Goal: Information Seeking & Learning: Find specific page/section

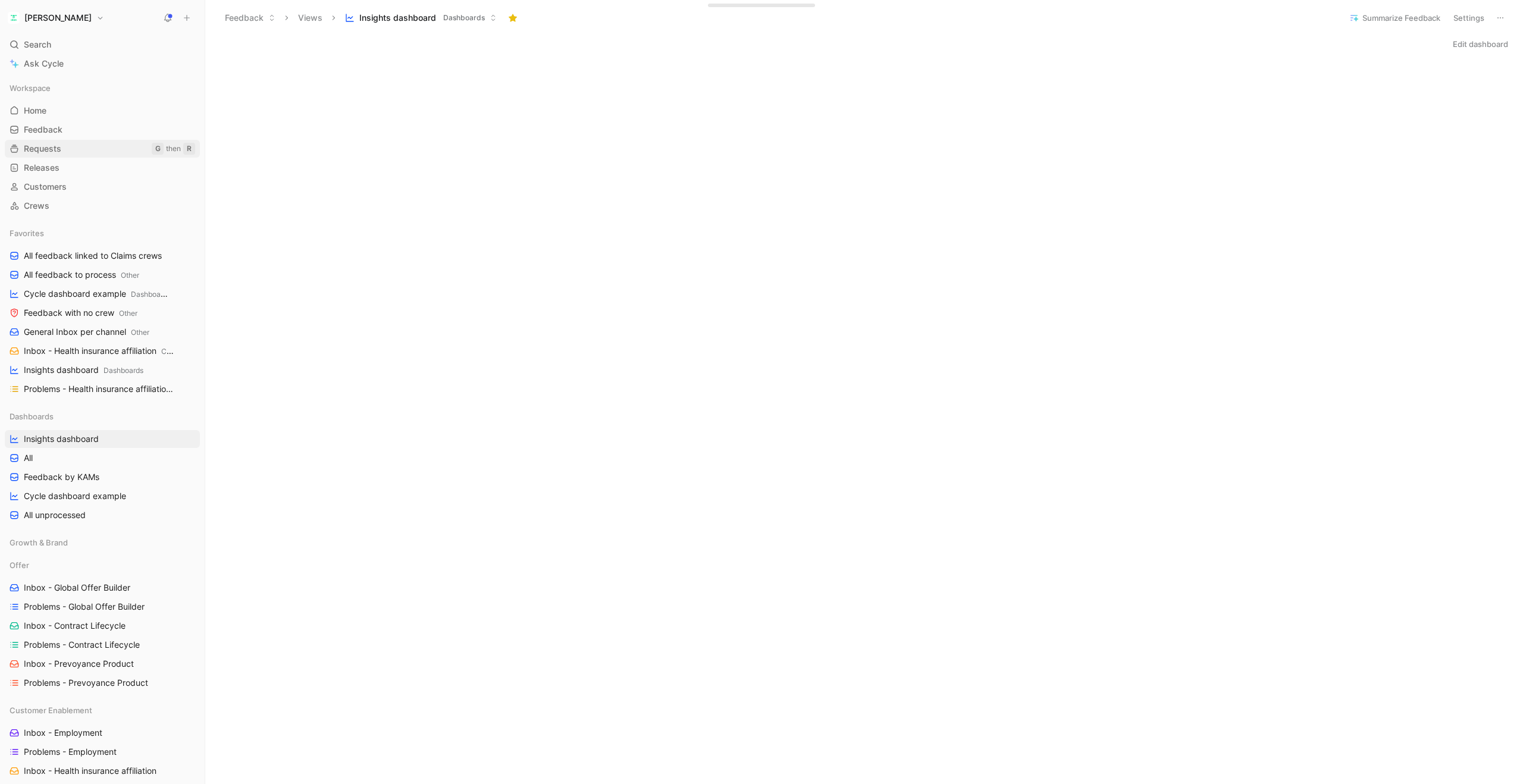
click at [48, 152] on span "Requests" at bounding box center [42, 149] width 38 height 12
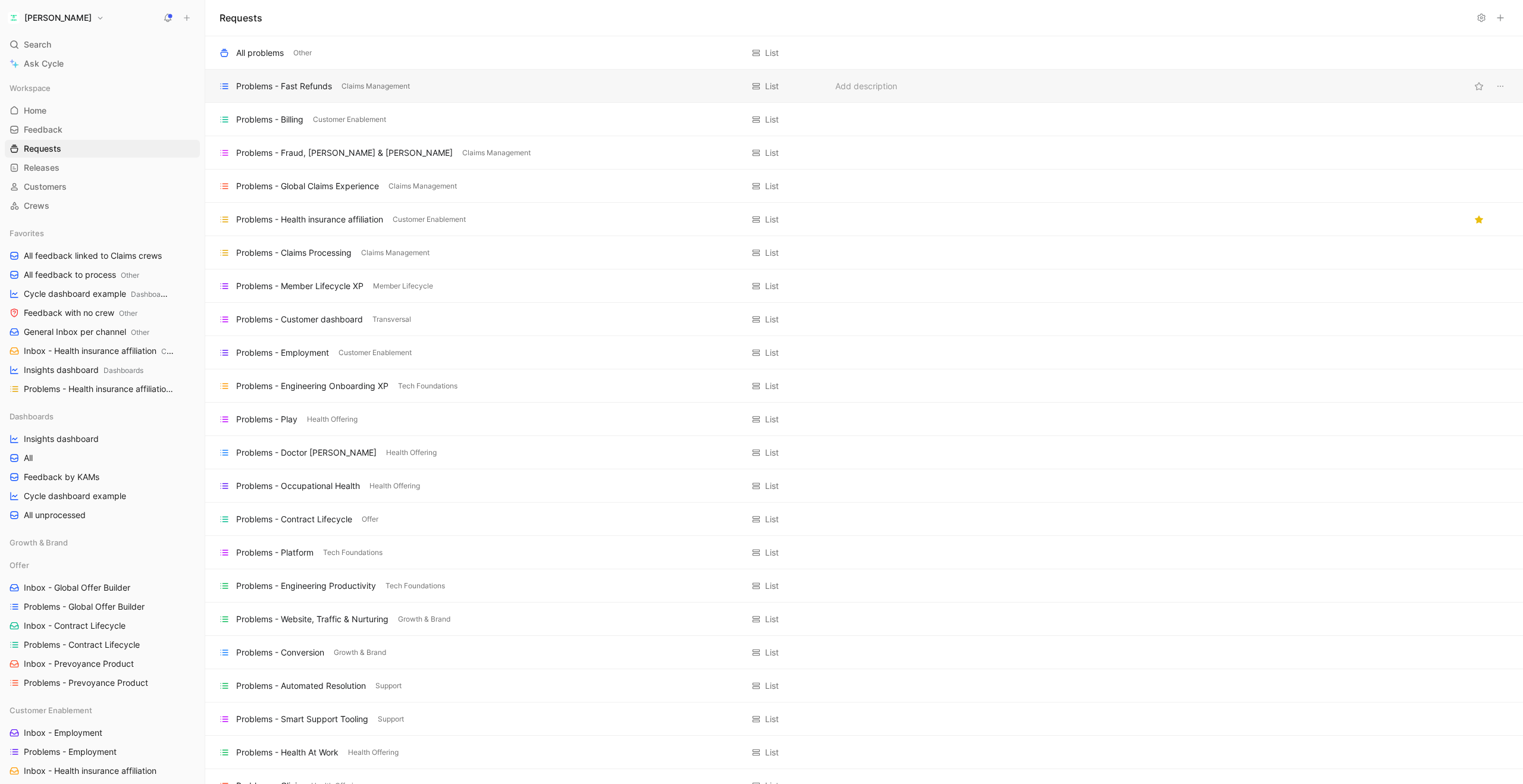
click at [313, 87] on div "Problems - Fast Refunds" at bounding box center [284, 86] width 96 height 14
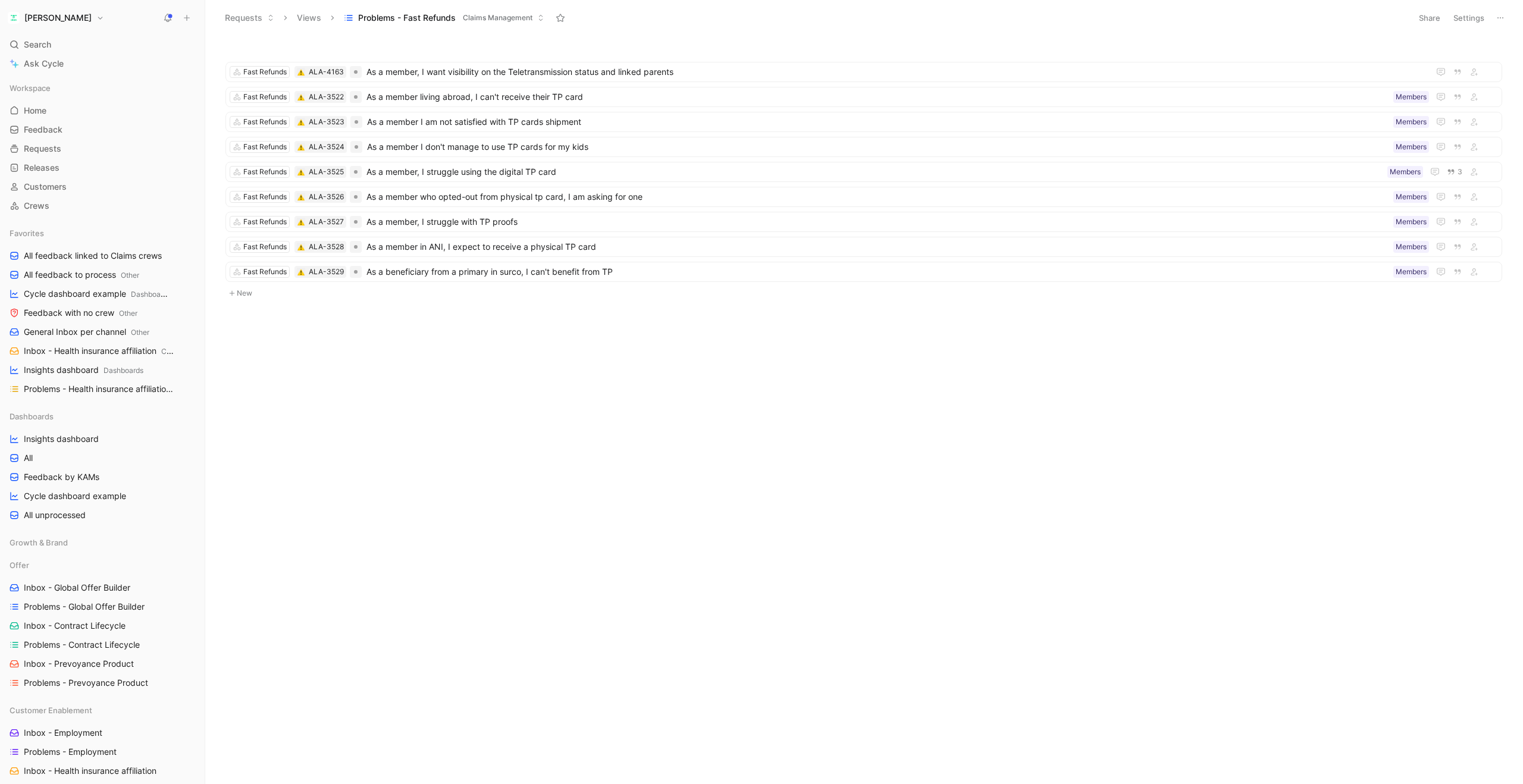
click at [307, 19] on button "Views" at bounding box center [309, 18] width 35 height 18
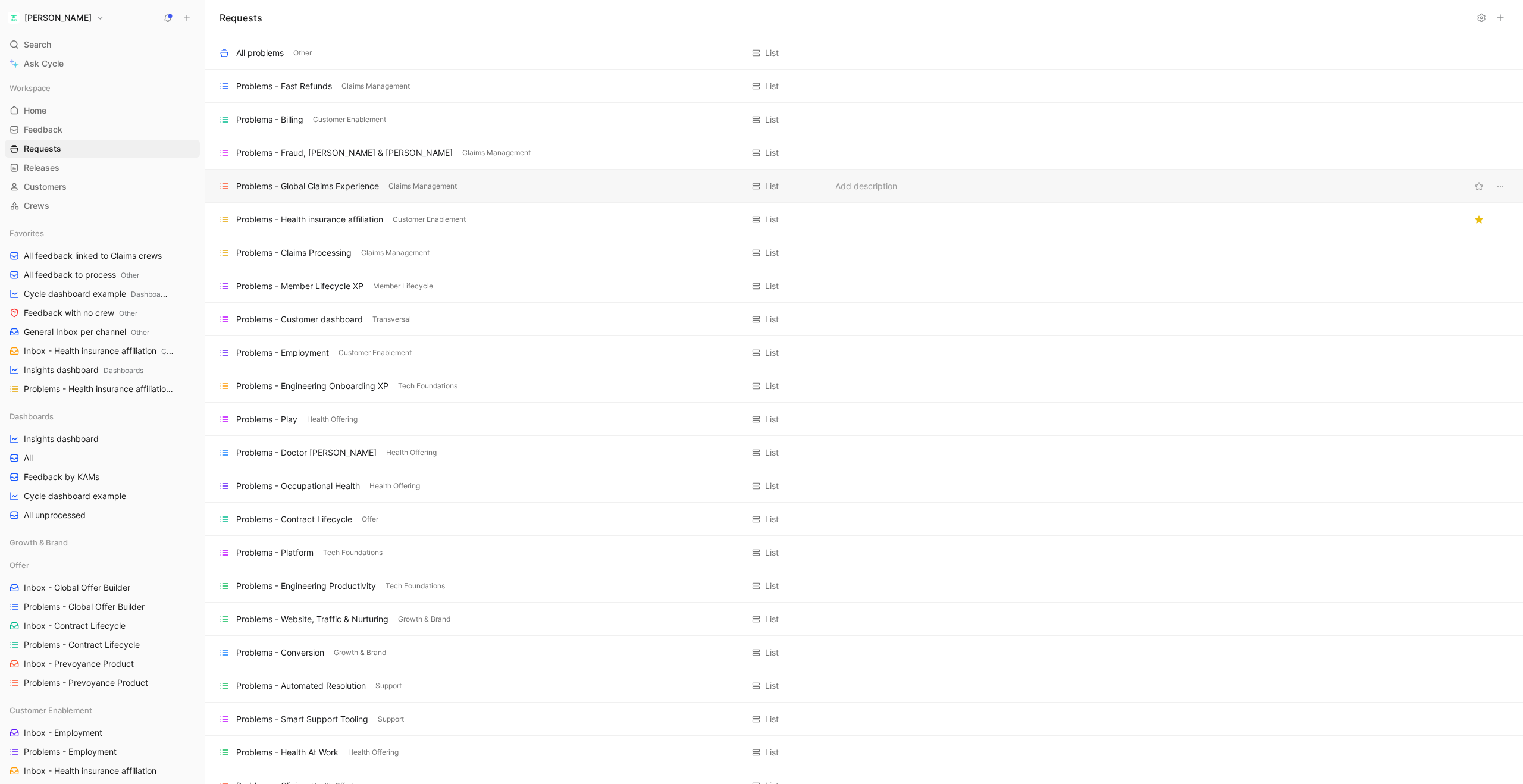
click at [326, 185] on div "Problems - Global Claims Experience" at bounding box center [307, 186] width 143 height 14
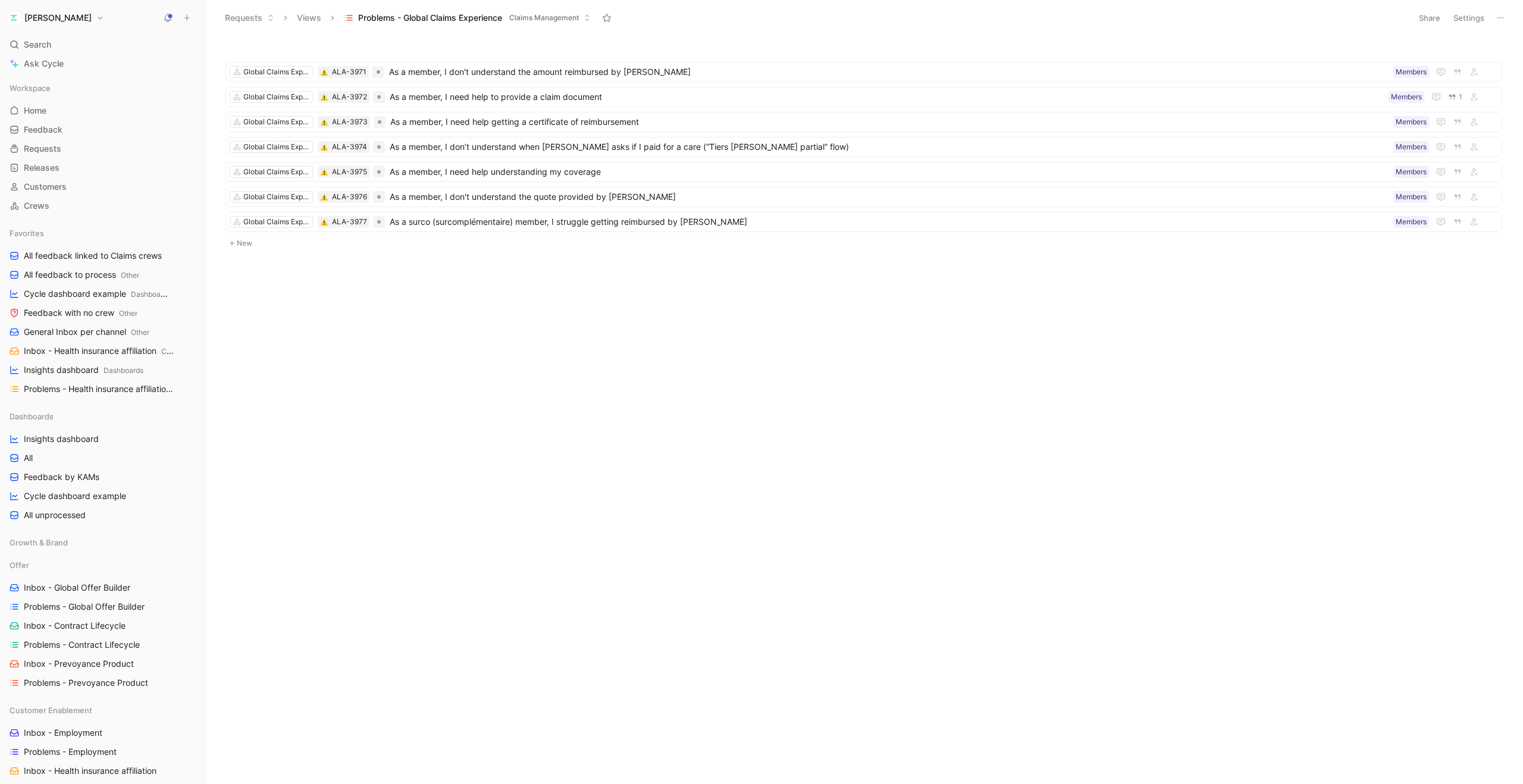
click at [51, 17] on button "[PERSON_NAME]" at bounding box center [55, 18] width 102 height 17
click at [45, 119] on div "Workspace settings G then S" at bounding box center [80, 122] width 146 height 19
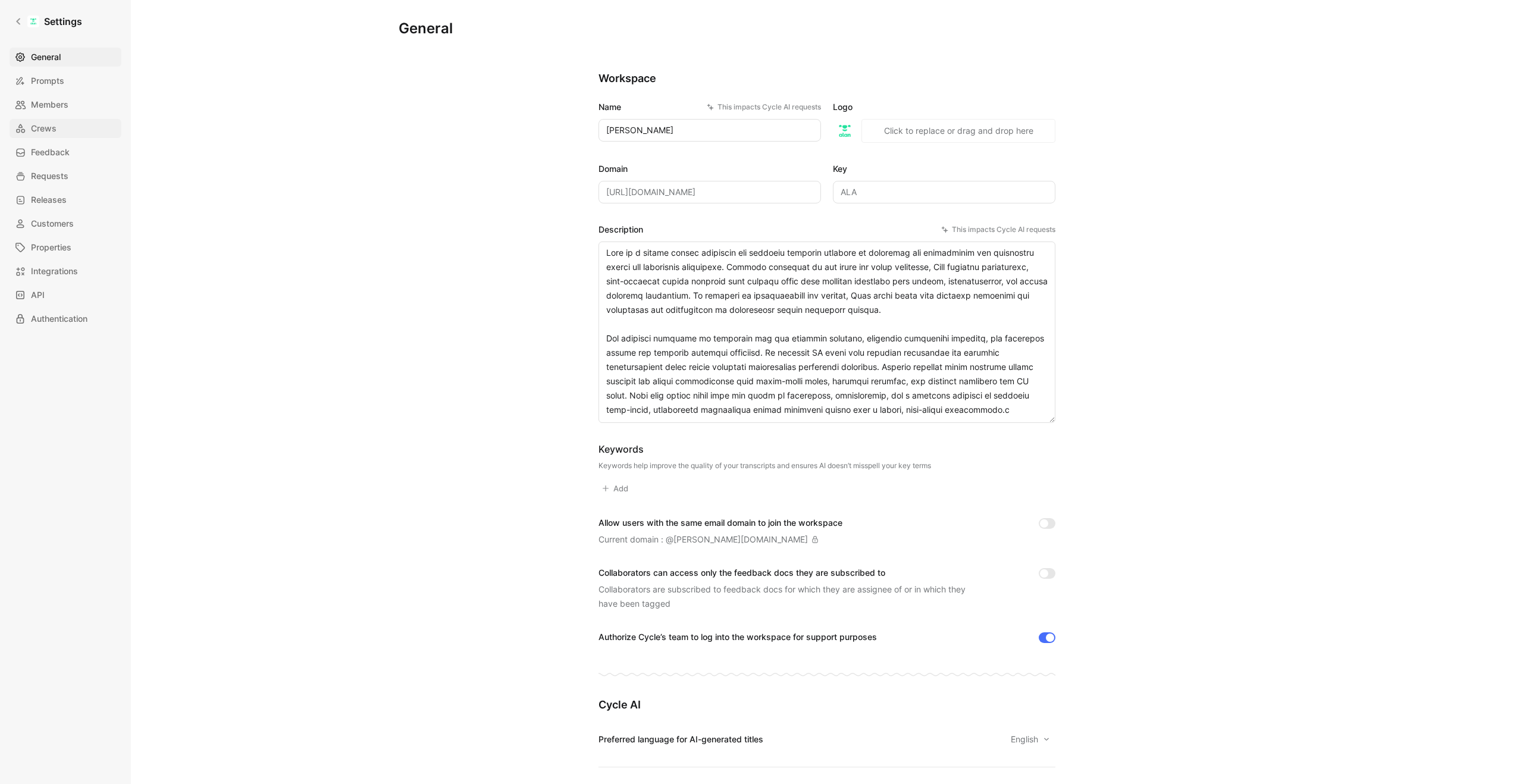
click at [70, 129] on link "Crews" at bounding box center [66, 128] width 112 height 19
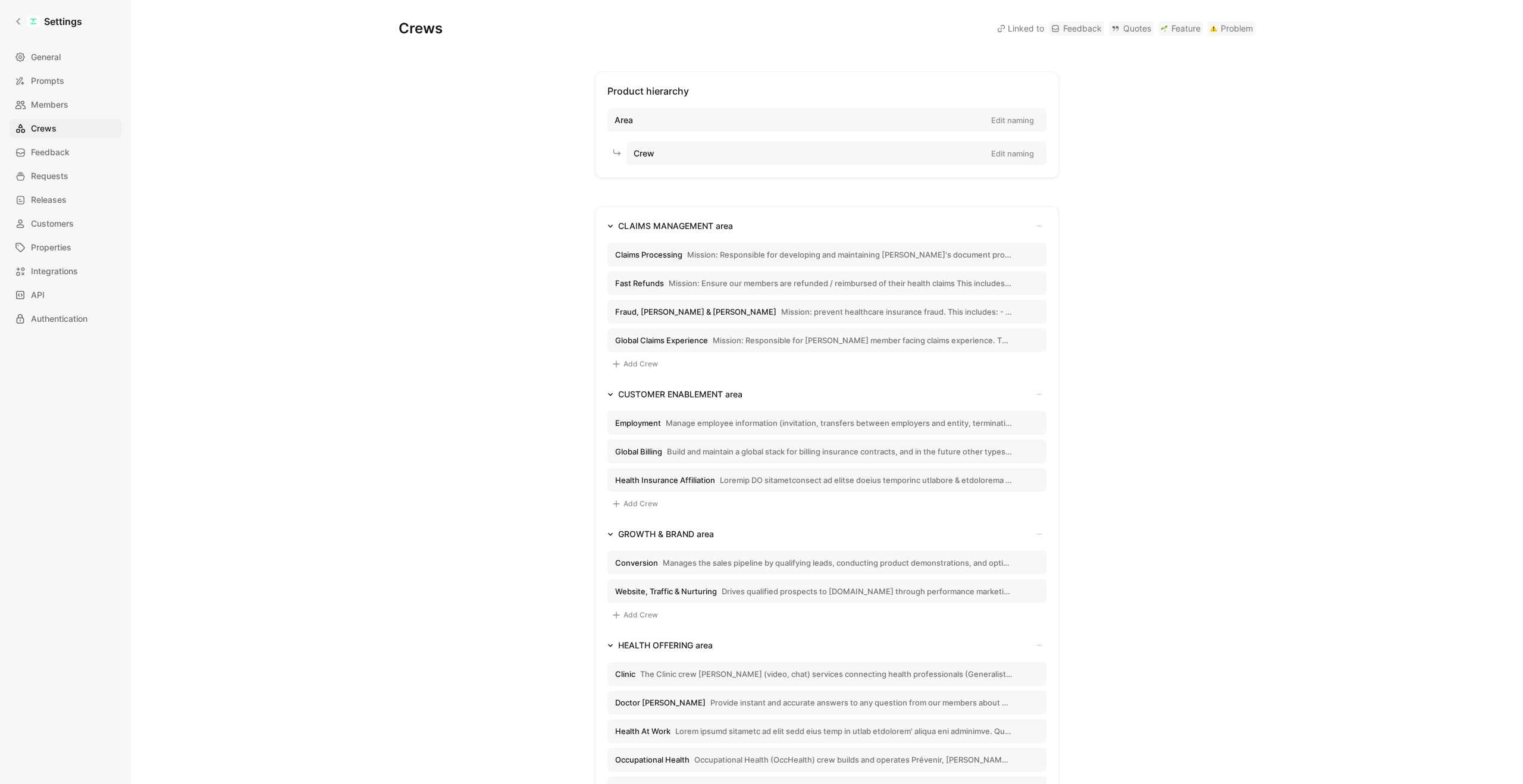
click at [659, 285] on span "Fast Refunds" at bounding box center [640, 283] width 48 height 11
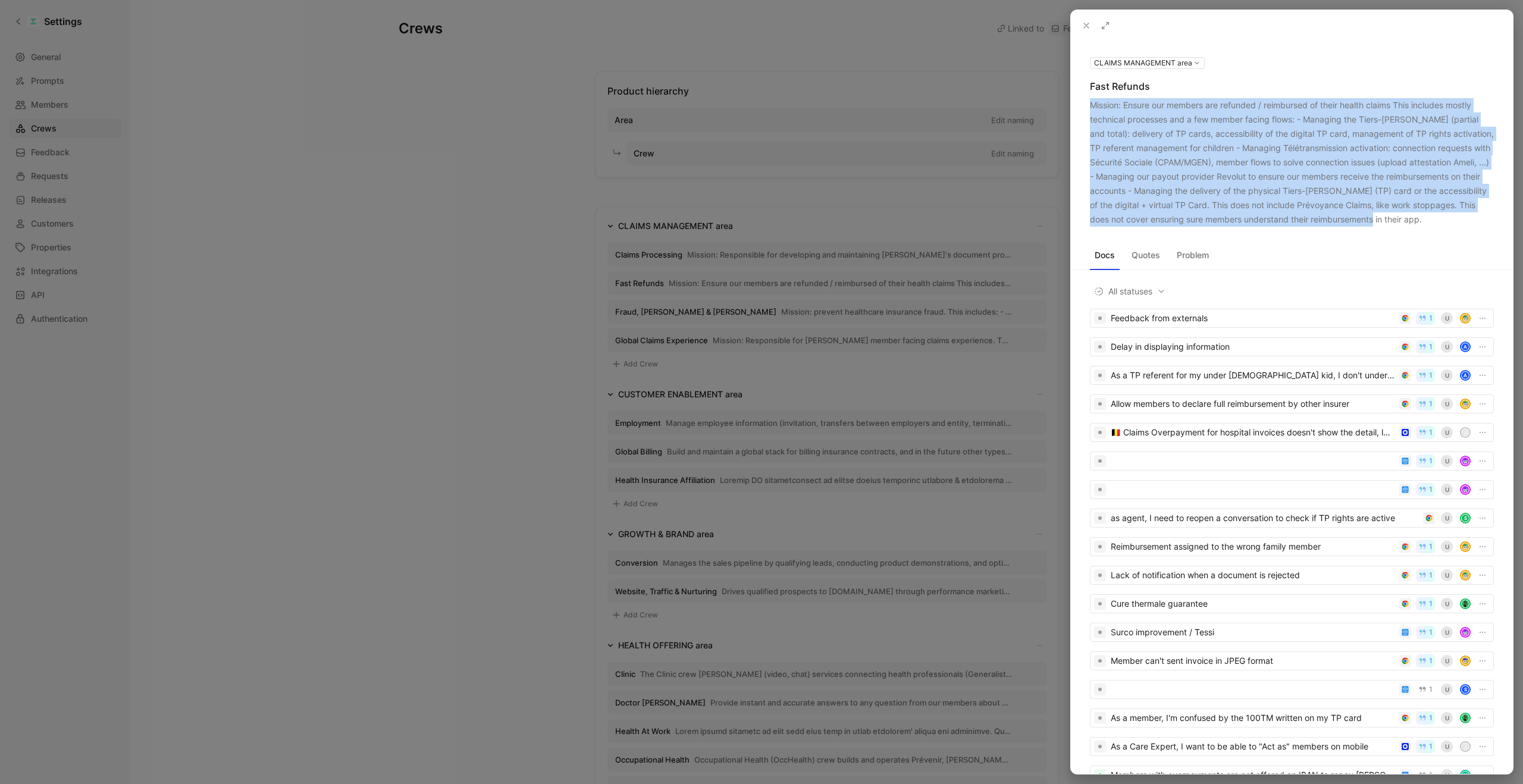
drag, startPoint x: 1404, startPoint y: 218, endPoint x: 1089, endPoint y: 106, distance: 334.3
click at [1089, 106] on div "CLAIMS MANAGEMENT area Fast Refunds Mission: Ensure our members are refunded / …" at bounding box center [1292, 141] width 442 height 171
copy div "Mission: Ensure our members are refunded / reimbursed of their health claims Th…"
click at [1086, 25] on use at bounding box center [1086, 26] width 5 height 5
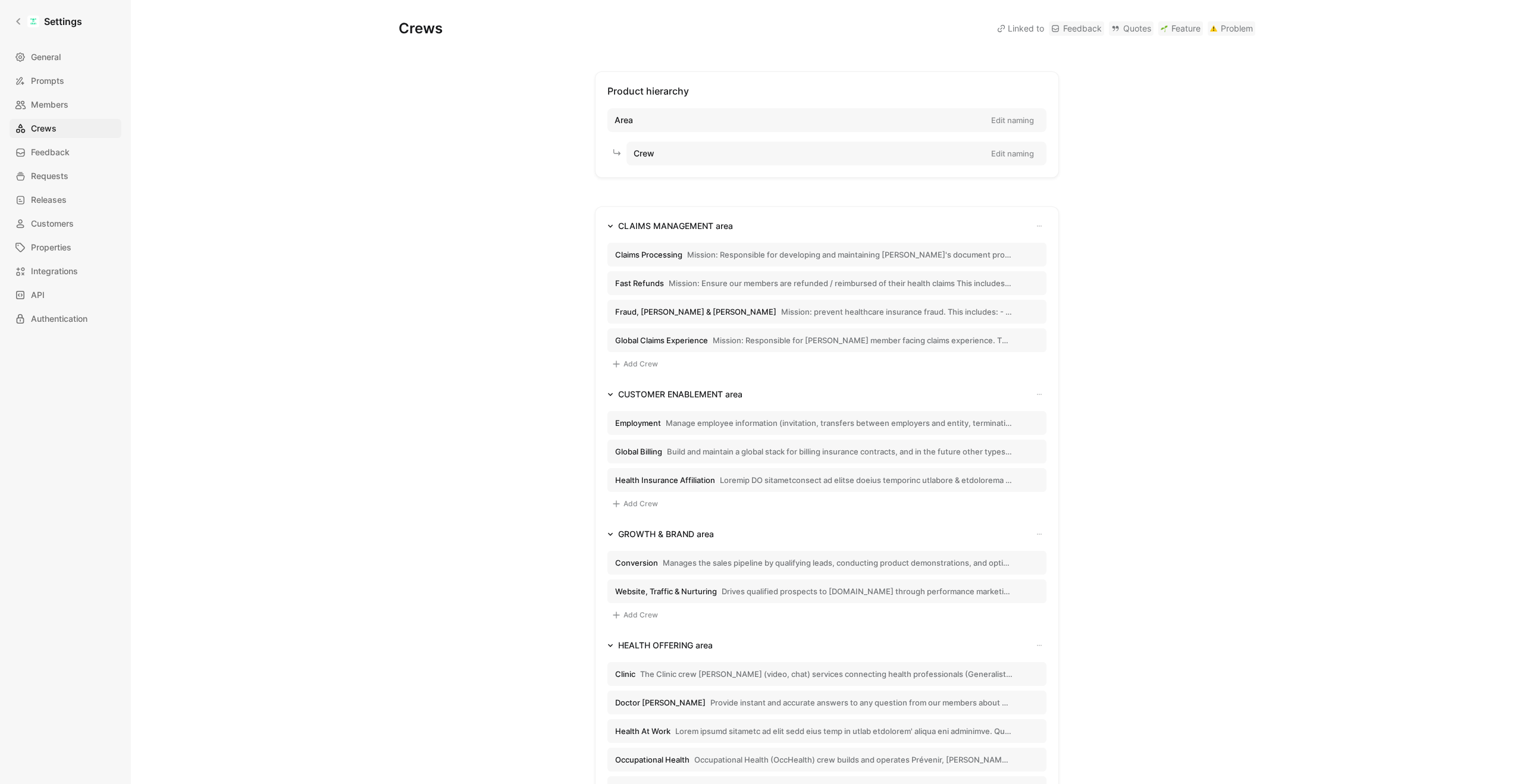
click at [670, 337] on span "Global Claims Experience" at bounding box center [662, 340] width 93 height 11
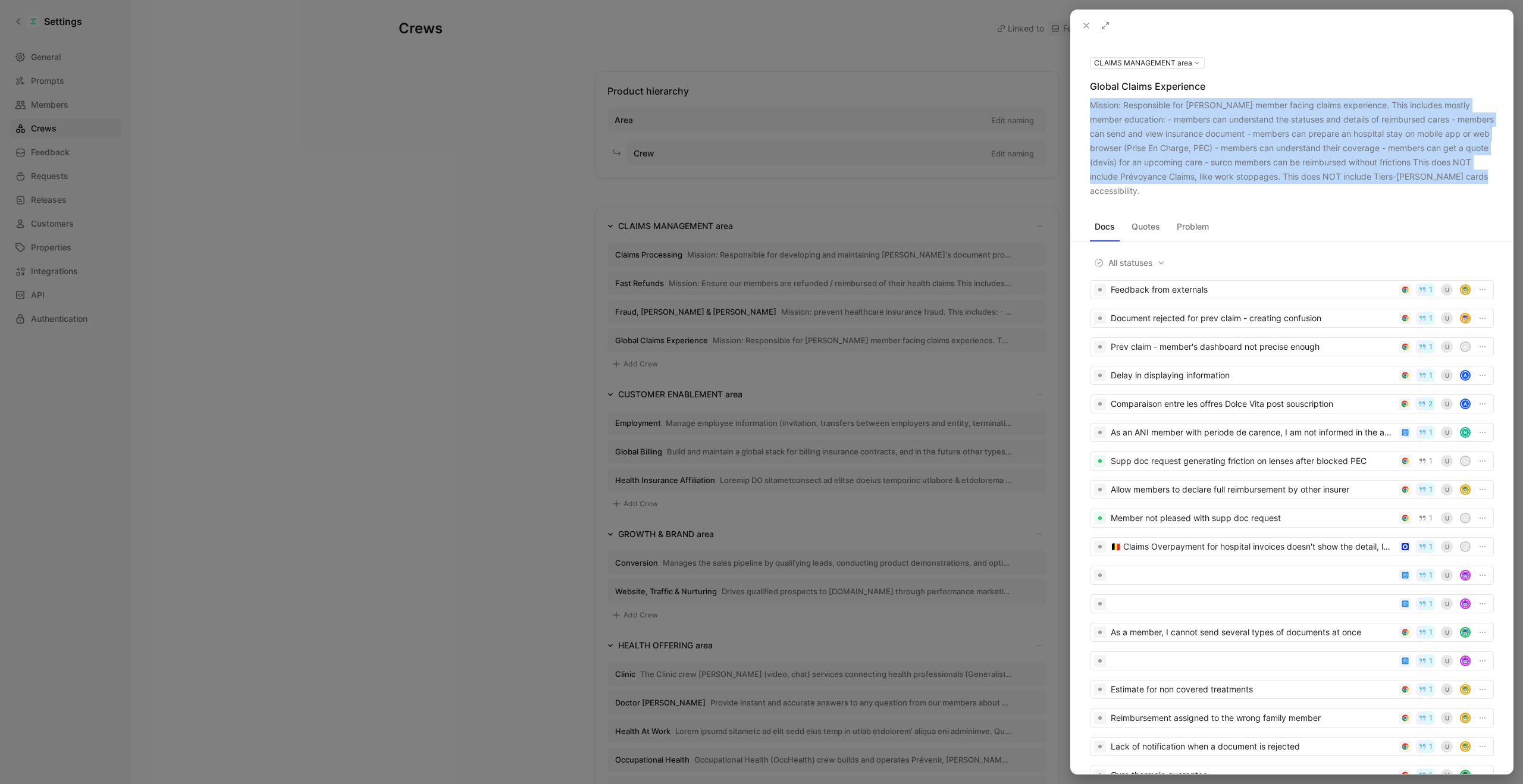
drag, startPoint x: 1171, startPoint y: 191, endPoint x: 1089, endPoint y: 109, distance: 116.0
click at [1090, 109] on div "Mission: Responsible for [PERSON_NAME] member facing claims experience. This in…" at bounding box center [1292, 148] width 404 height 100
copy div "Mission: Responsible for [PERSON_NAME] member facing claims experience. This in…"
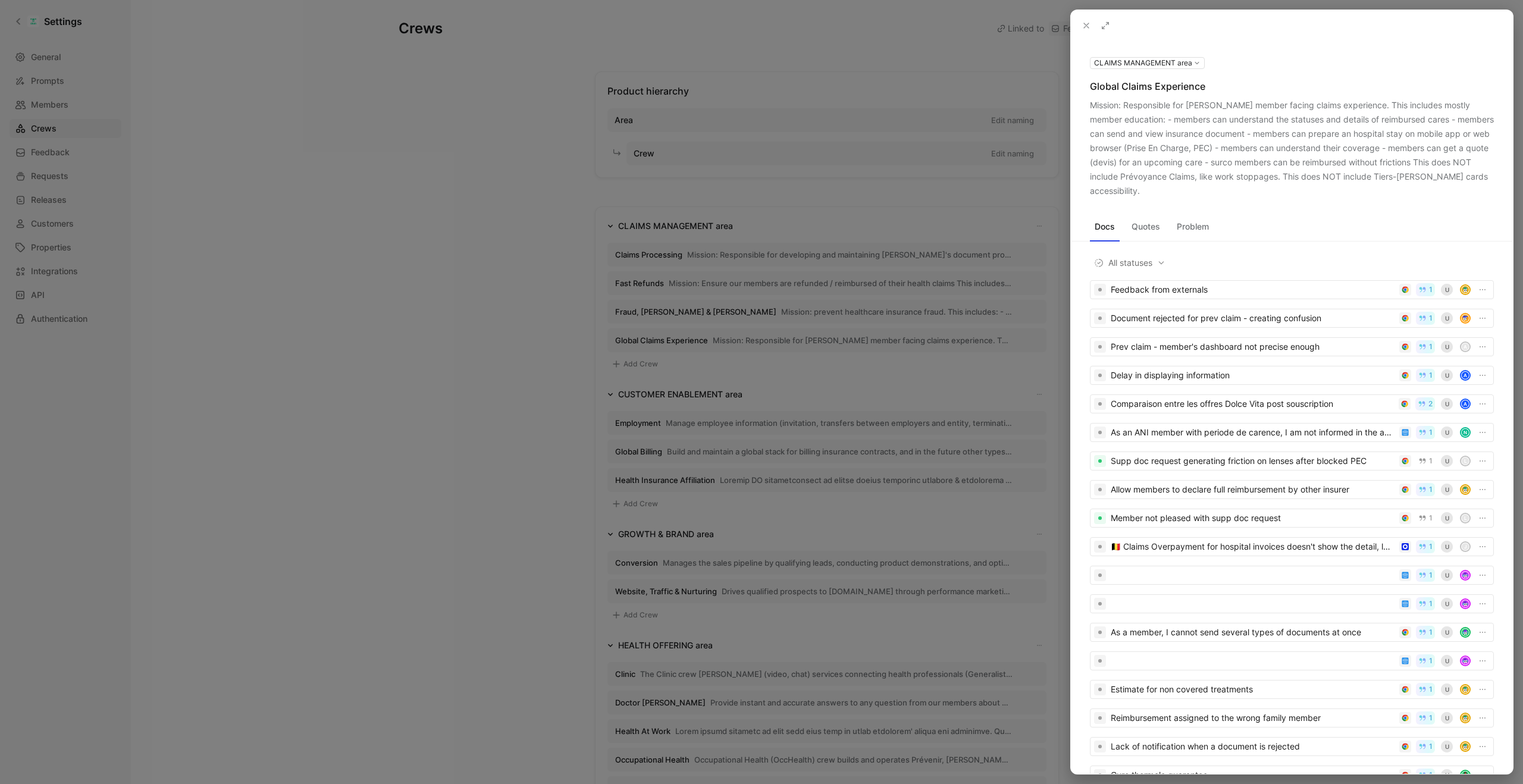
click at [526, 76] on div at bounding box center [762, 392] width 1523 height 784
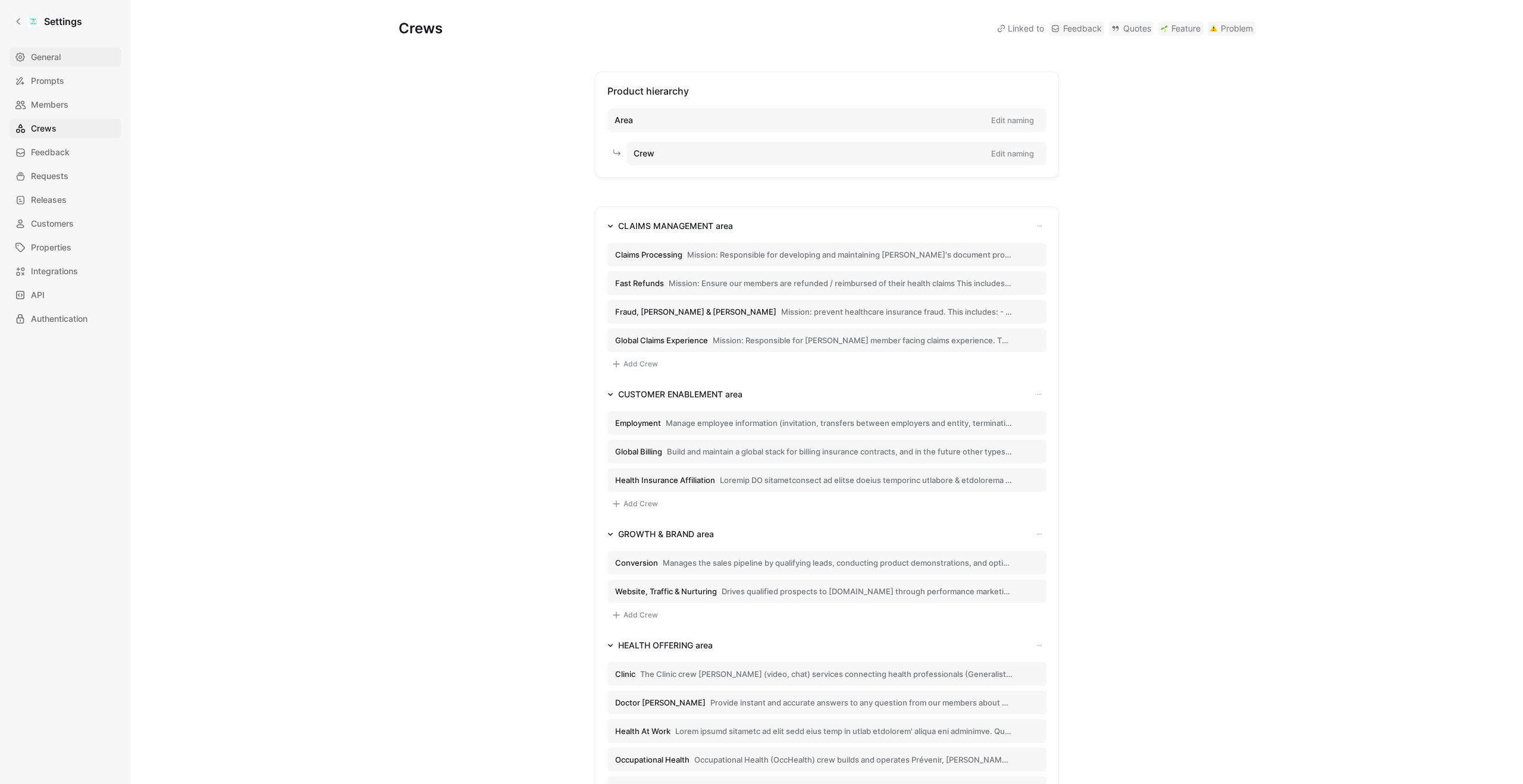
click at [64, 56] on link "General" at bounding box center [66, 57] width 112 height 19
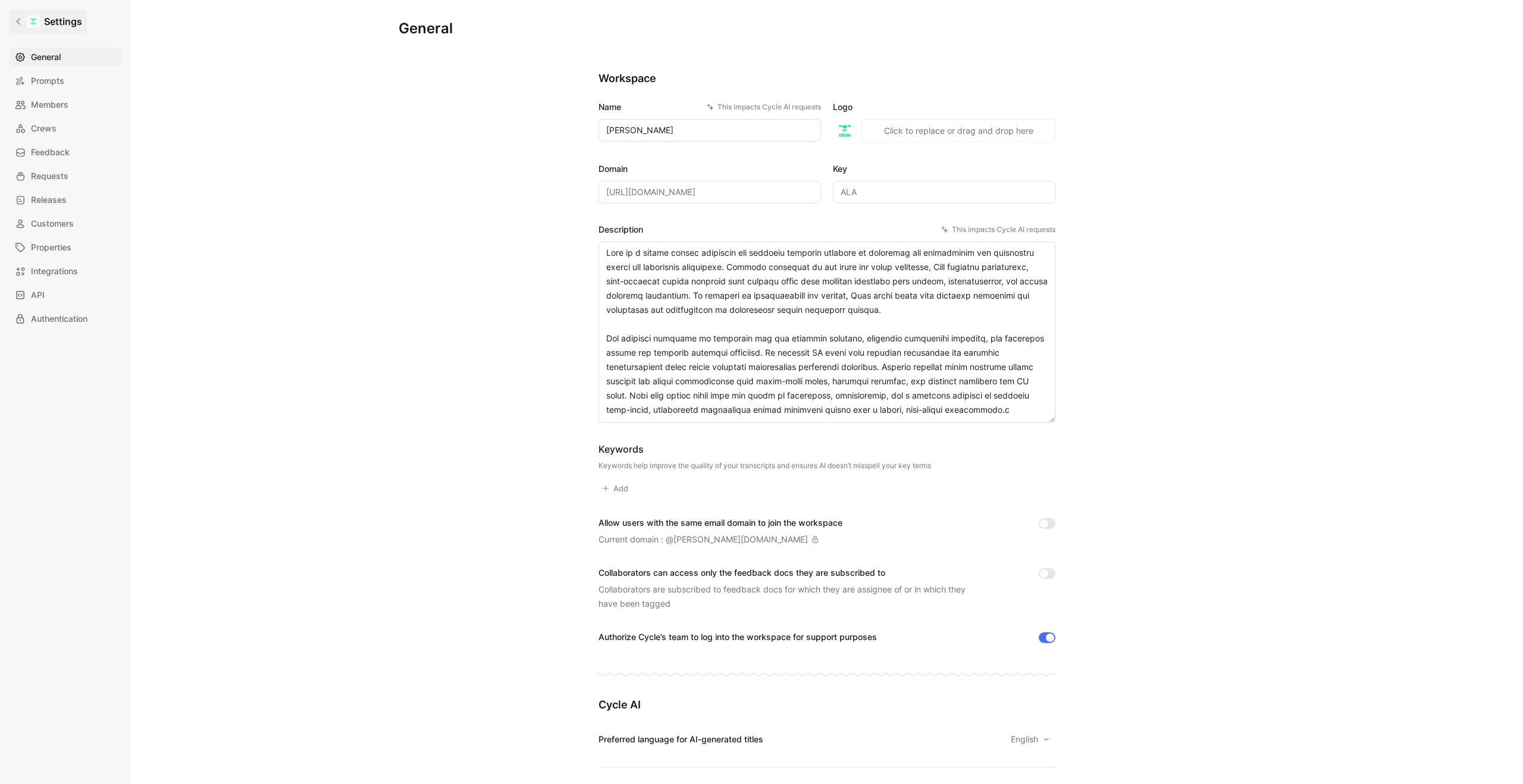
click at [21, 26] on link "Settings" at bounding box center [48, 21] width 77 height 23
